Goal: Transaction & Acquisition: Purchase product/service

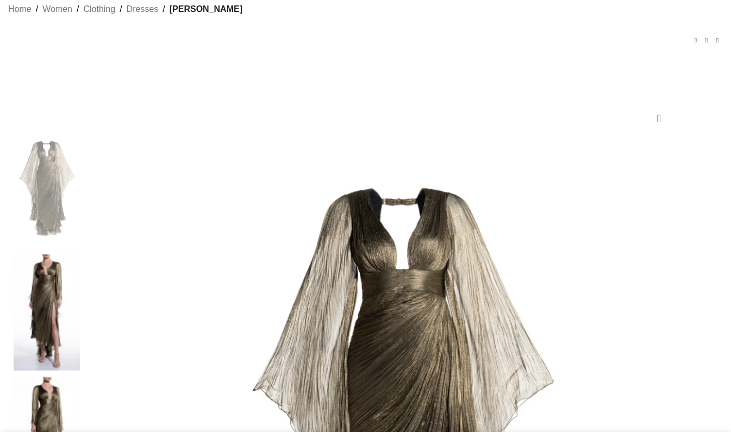
click at [72, 266] on img at bounding box center [47, 313] width 66 height 118
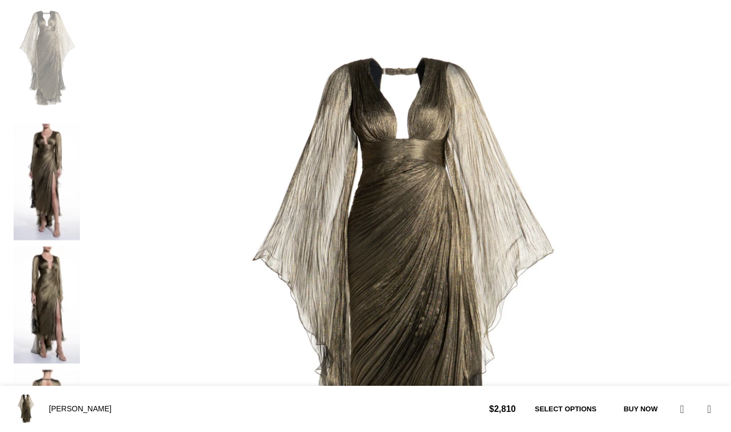
scroll to position [436, 0]
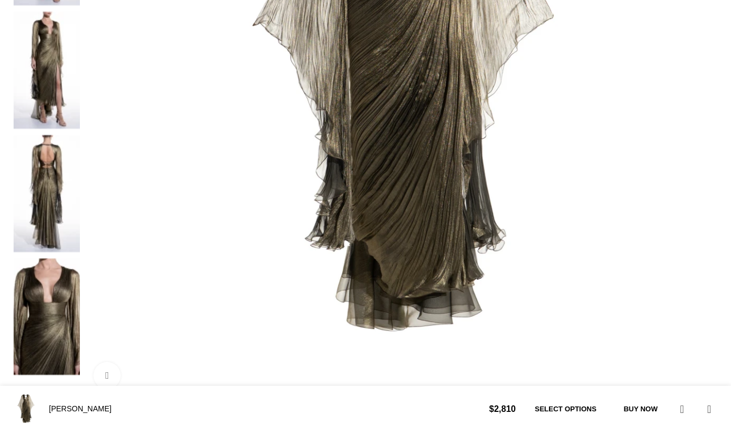
click at [62, 258] on img at bounding box center [47, 317] width 66 height 118
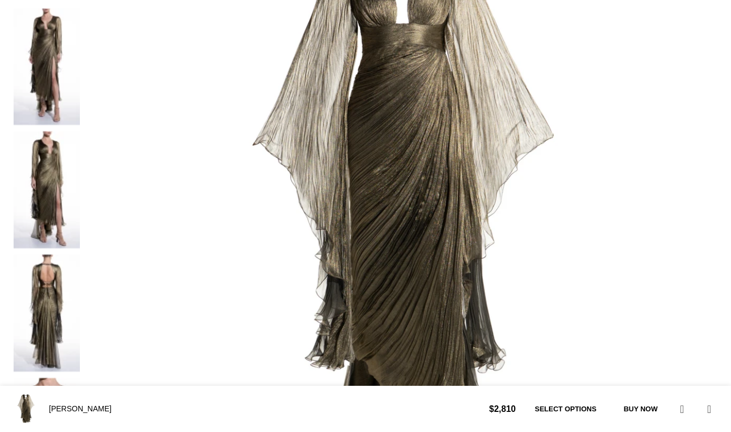
scroll to position [0, 115]
click at [74, 131] on img at bounding box center [47, 190] width 66 height 118
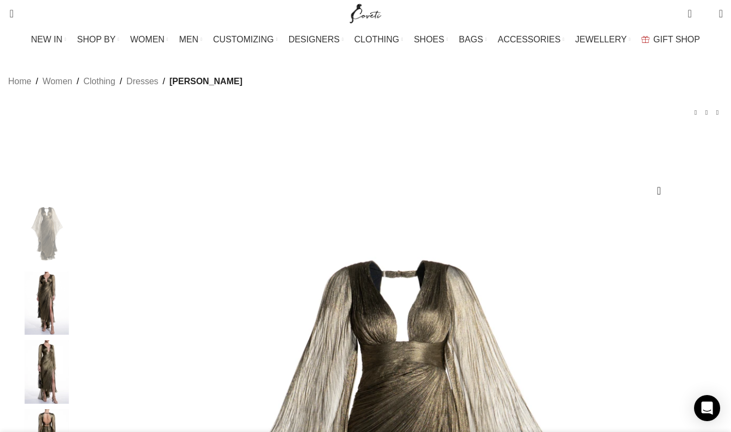
scroll to position [0, 229]
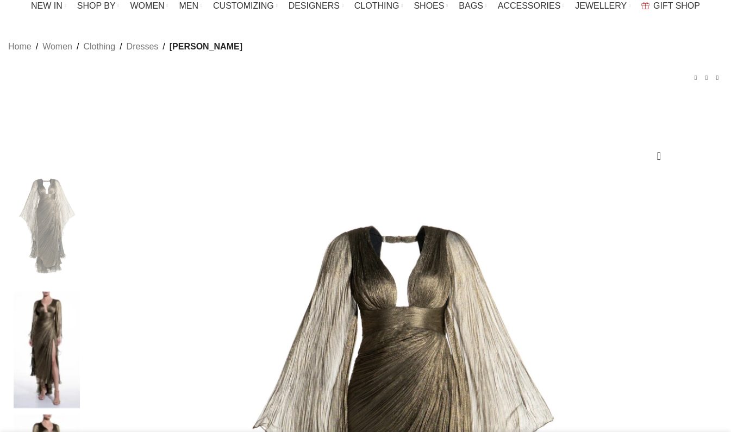
scroll to position [34, 0]
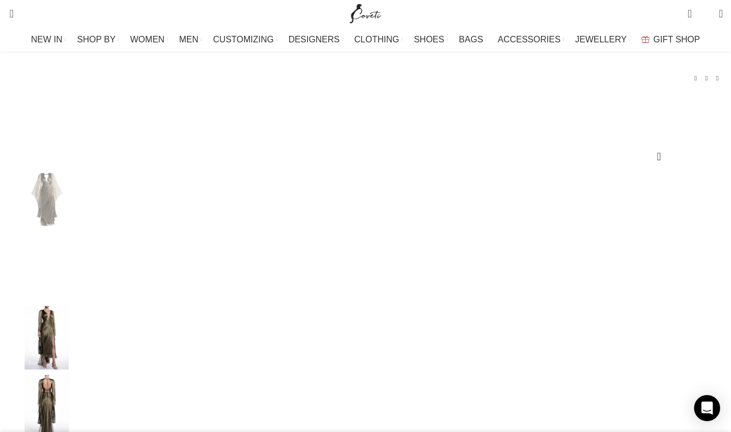
select select "8-uk"
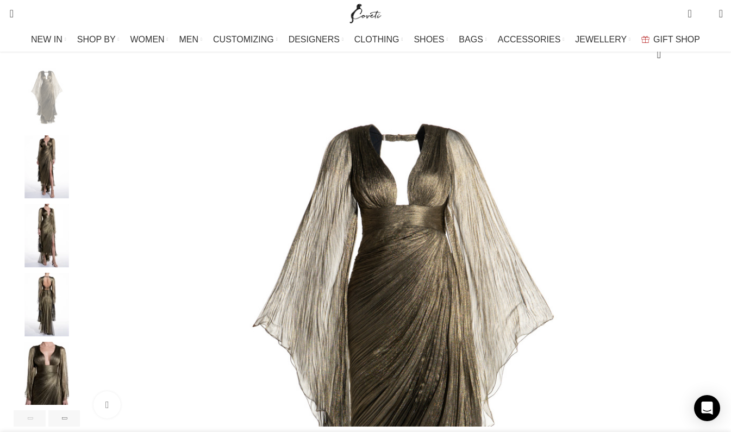
scroll to position [0, 229]
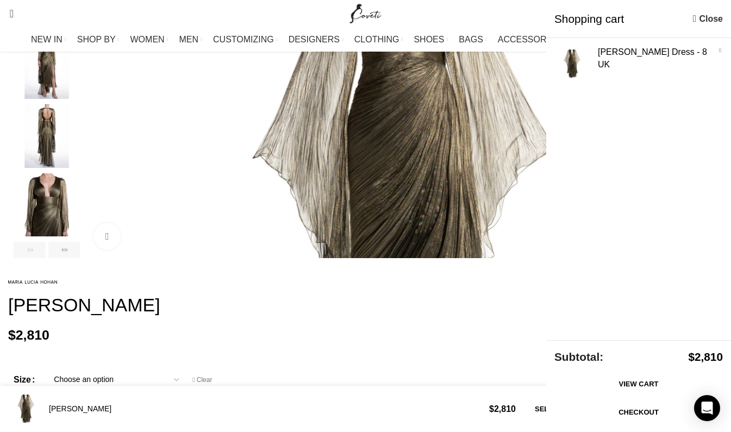
scroll to position [0, 344]
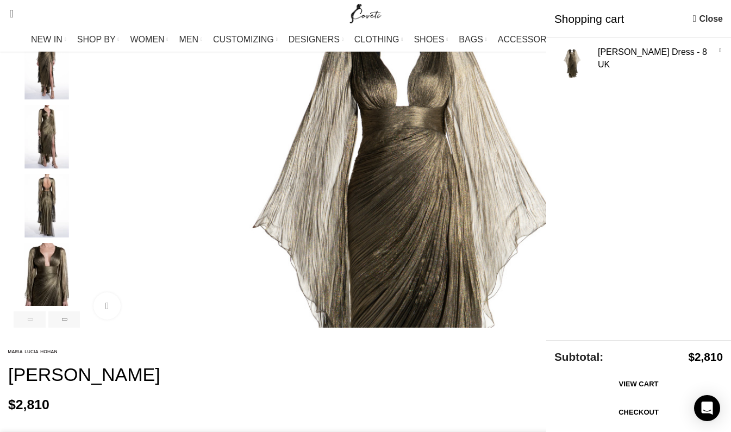
click at [357, 16] on img "Site logo" at bounding box center [365, 13] width 36 height 27
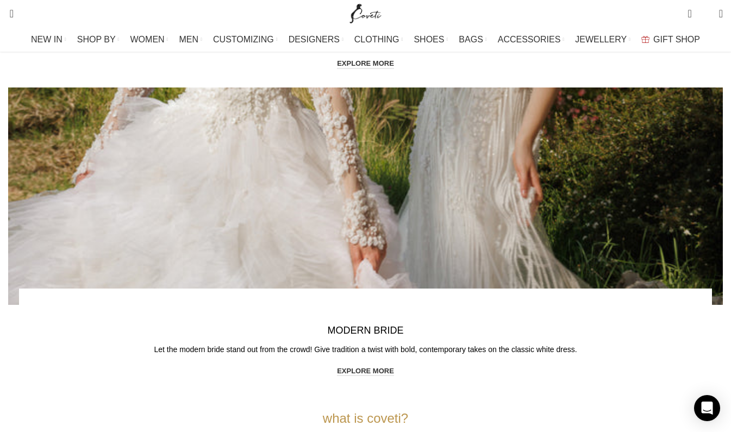
scroll to position [2438, 0]
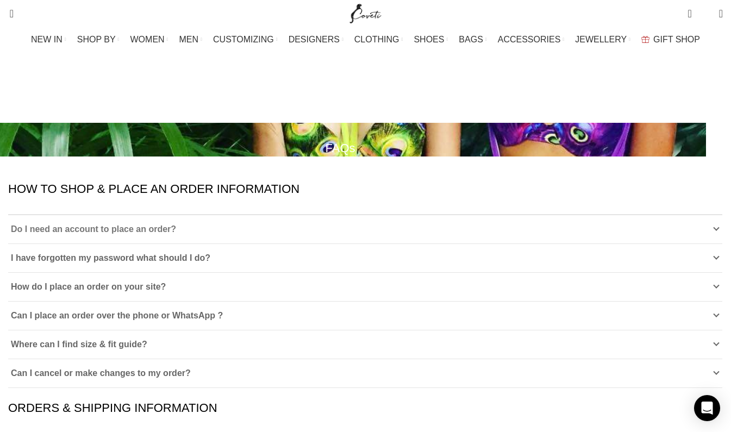
click at [294, 221] on link "Do I need an account to place an order?" at bounding box center [365, 229] width 714 height 28
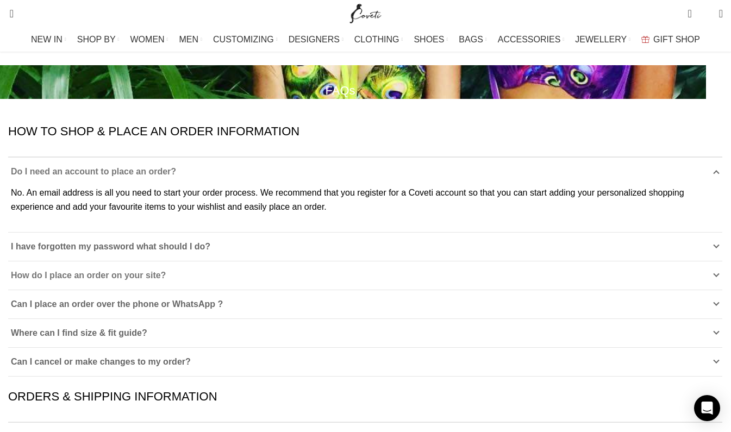
scroll to position [59, 0]
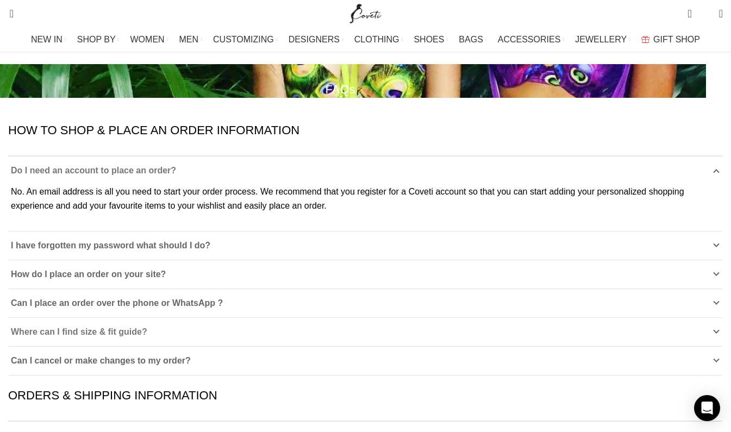
click at [188, 339] on link "Where can I find size & fit guide?" at bounding box center [365, 332] width 714 height 28
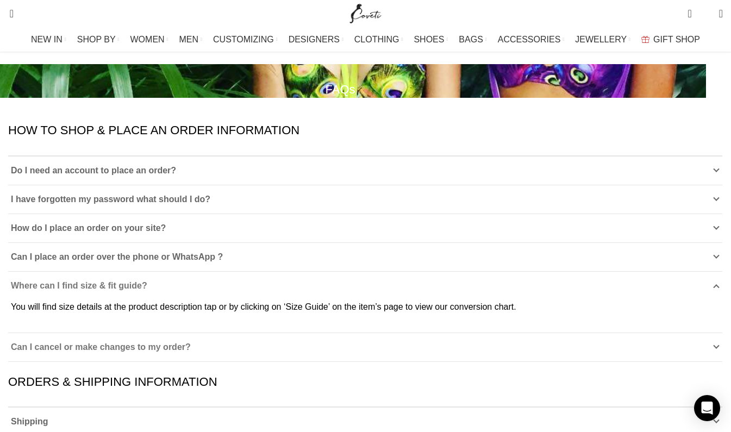
click at [186, 342] on span "Can I cancel or make changes to my order?" at bounding box center [101, 346] width 180 height 9
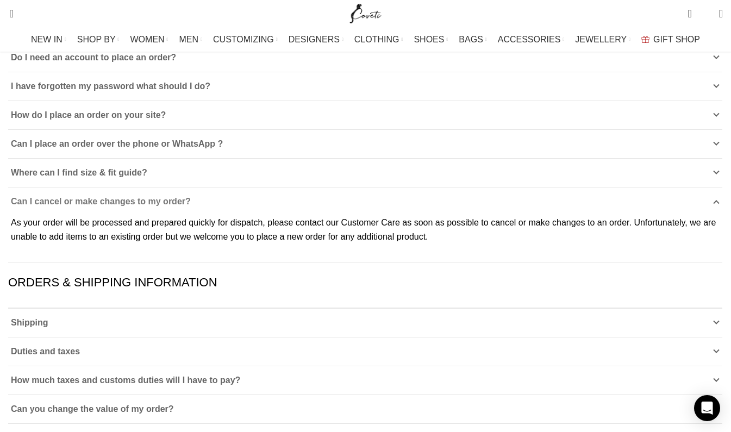
scroll to position [177, 0]
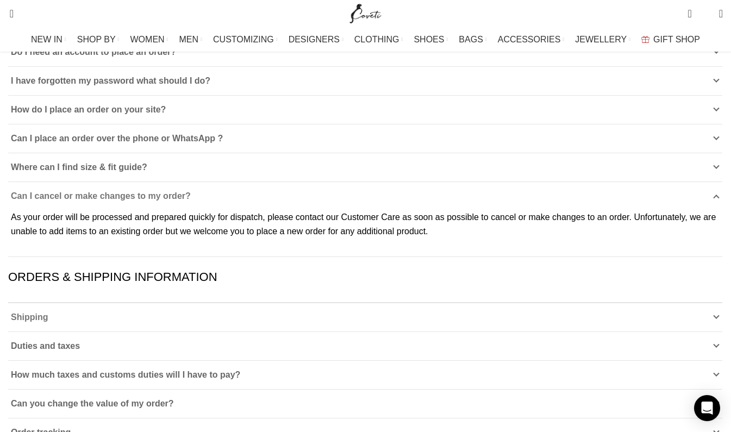
click at [239, 322] on link "Shipping" at bounding box center [365, 317] width 714 height 28
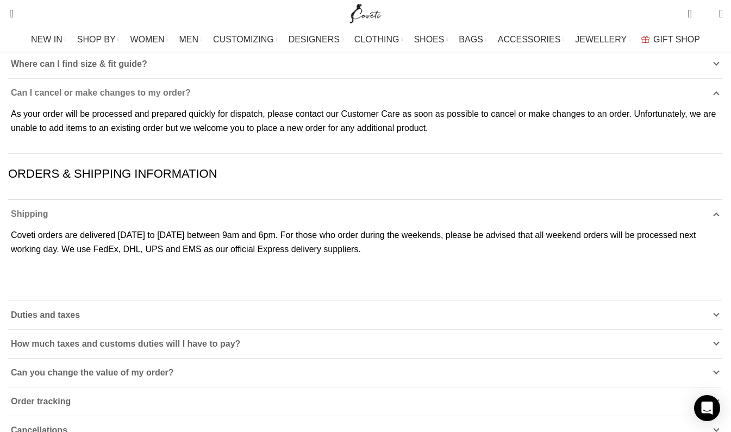
scroll to position [285, 0]
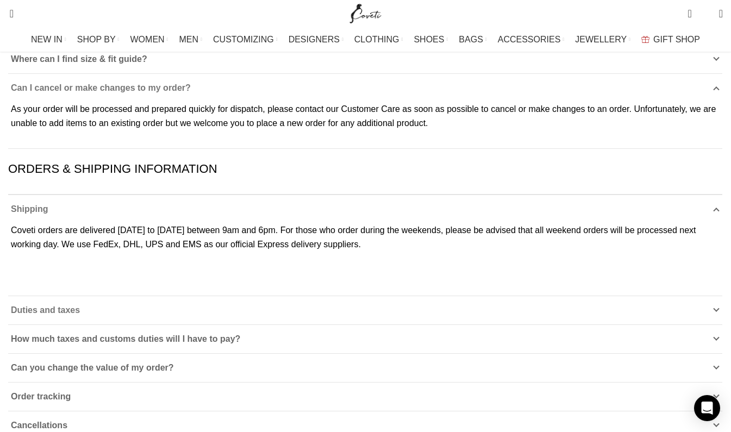
click at [230, 324] on link "Duties and taxes" at bounding box center [365, 310] width 714 height 28
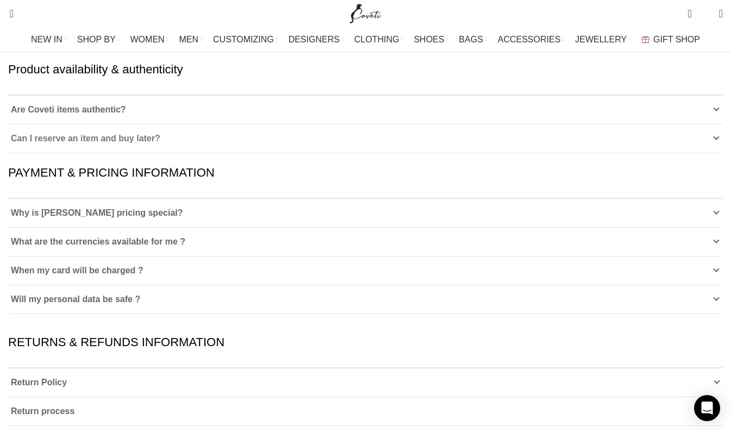
scroll to position [1147, 0]
click at [142, 123] on link "Are Coveti items authentic?" at bounding box center [365, 109] width 714 height 28
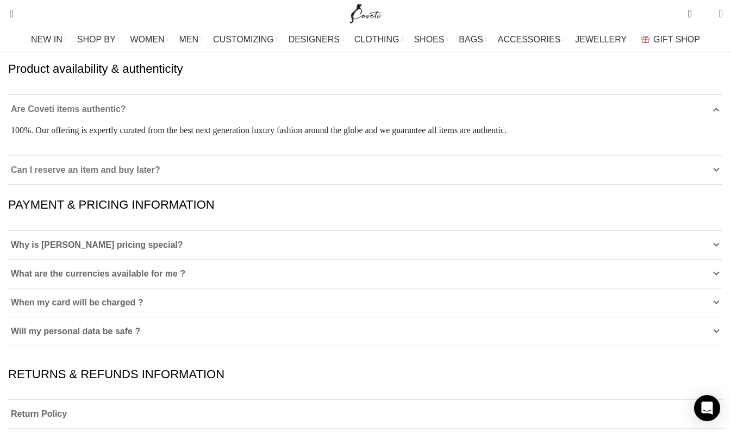
click at [153, 174] on span "Can I reserve an item and buy later?" at bounding box center [85, 169] width 149 height 9
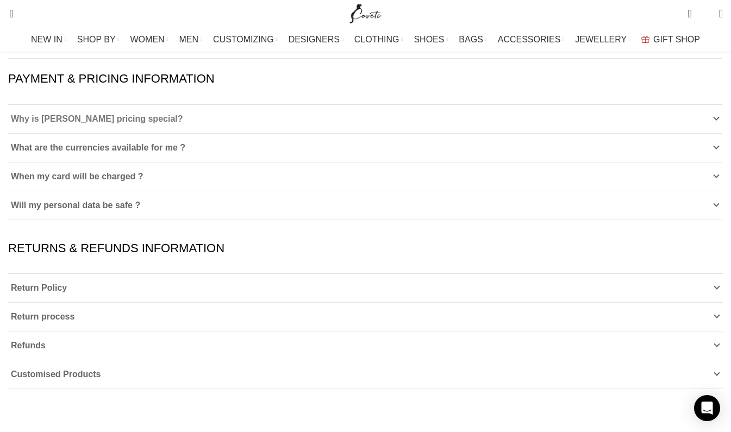
scroll to position [1275, 0]
click at [134, 132] on link "Why is Coveti pricing special?" at bounding box center [365, 118] width 714 height 28
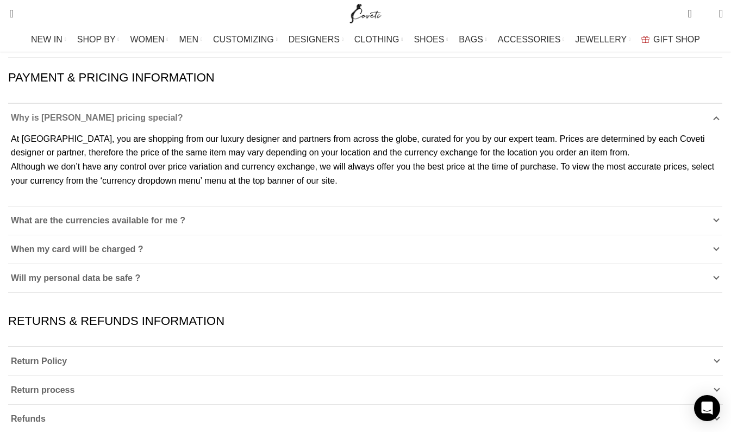
click at [133, 122] on span "Why is Coveti pricing special?" at bounding box center [97, 117] width 172 height 9
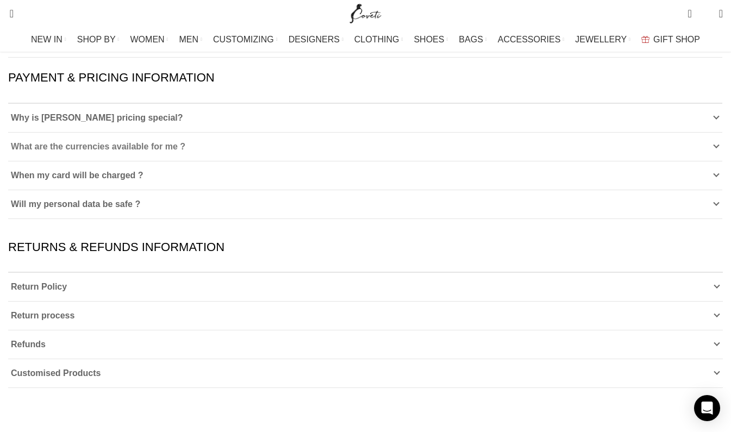
click at [136, 151] on span "What are the currencies available for me ?" at bounding box center [98, 146] width 174 height 9
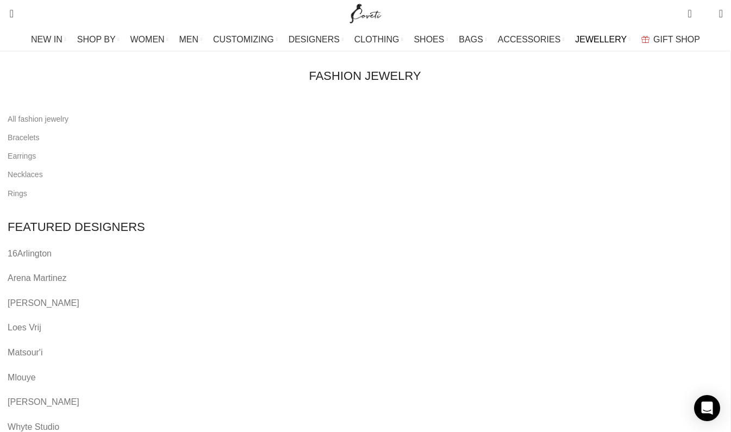
click at [611, 40] on span "JEWELLERY" at bounding box center [601, 39] width 52 height 10
